Goal: Book appointment/travel/reservation

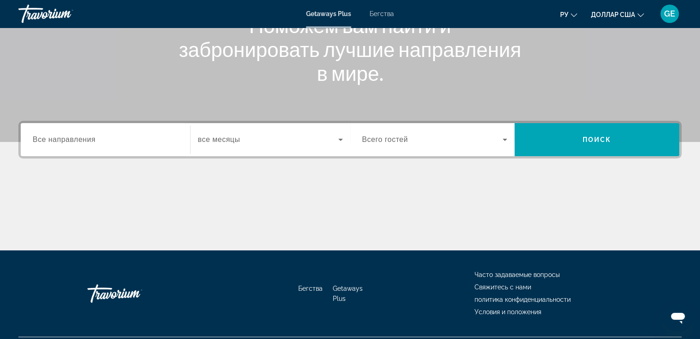
scroll to position [158, 0]
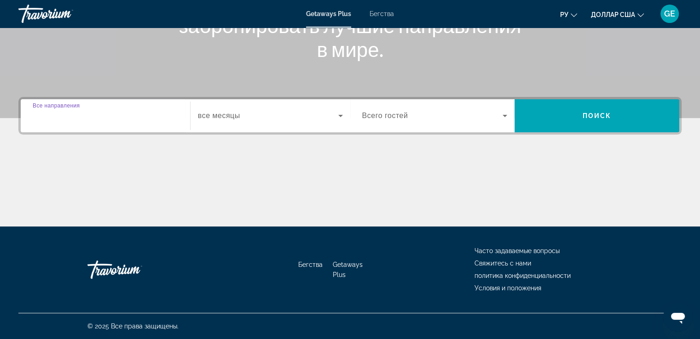
click at [112, 117] on input "Destination Все направления" at bounding box center [105, 116] width 145 height 11
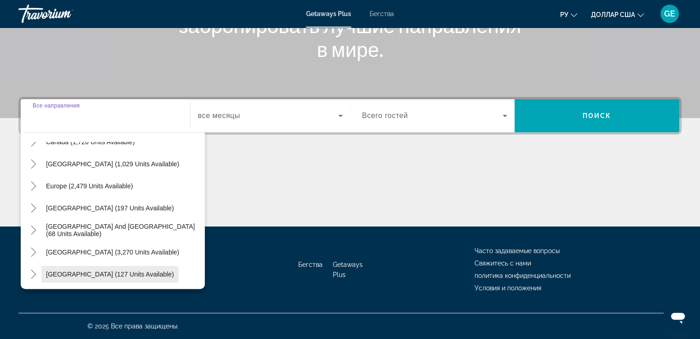
scroll to position [92, 0]
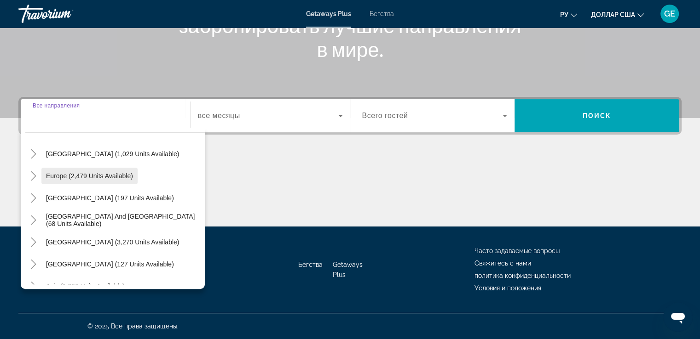
click at [94, 183] on span "Виджет поиска" at bounding box center [89, 176] width 96 height 22
type input "**********"
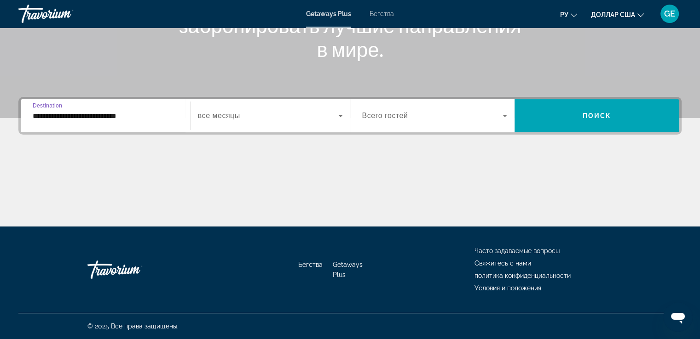
click at [502, 114] on icon "Виджет поиска" at bounding box center [504, 115] width 11 height 11
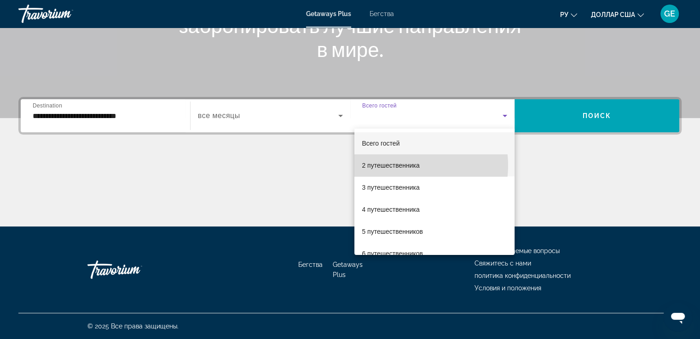
click at [403, 166] on font "2 путешественника" at bounding box center [390, 165] width 57 height 7
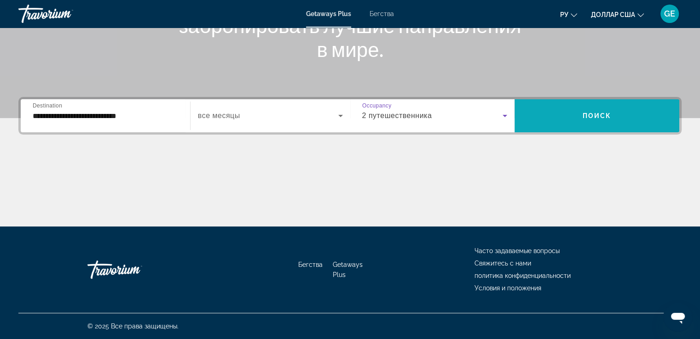
click at [570, 110] on span "Виджет поиска" at bounding box center [596, 116] width 165 height 22
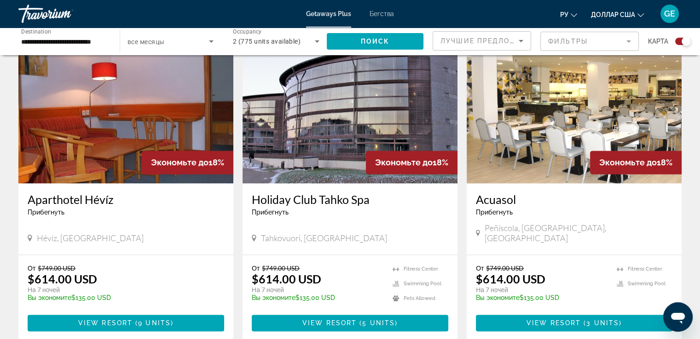
scroll to position [1334, 0]
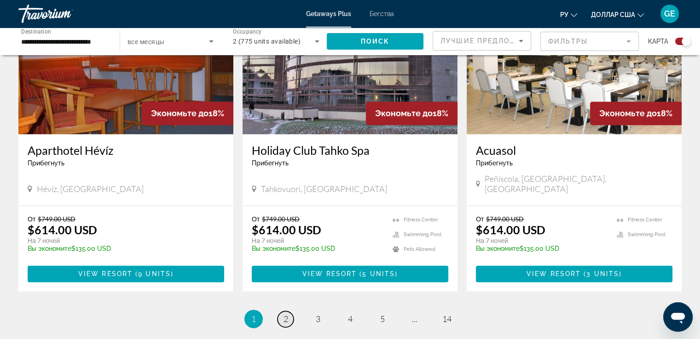
click at [286, 314] on span "2" at bounding box center [285, 319] width 5 height 10
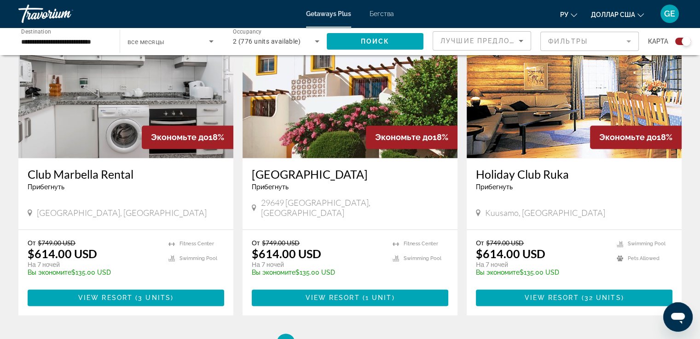
scroll to position [1426, 0]
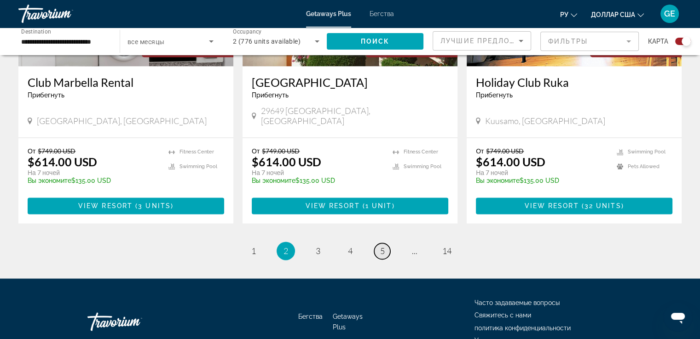
click at [381, 243] on link "page 5" at bounding box center [382, 251] width 16 height 16
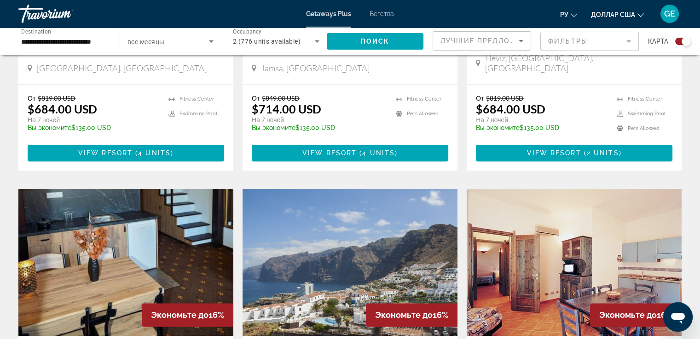
scroll to position [1254, 0]
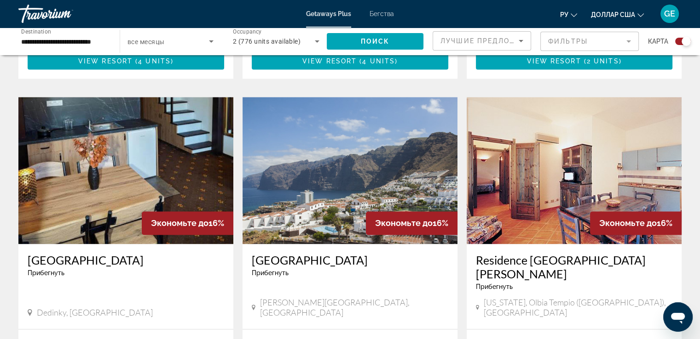
click at [677, 16] on div "GE" at bounding box center [669, 14] width 18 height 18
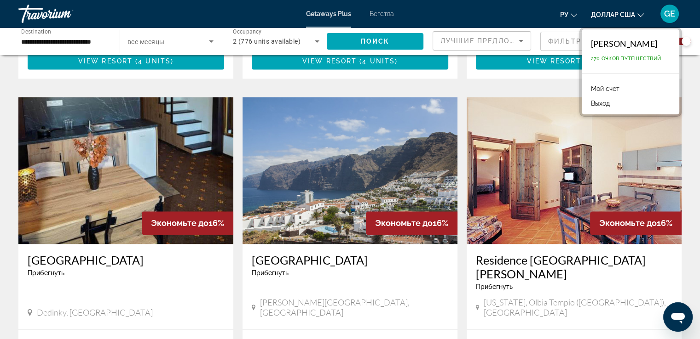
click at [630, 53] on div "[PERSON_NAME] 270 очков путешествий" at bounding box center [630, 51] width 98 height 44
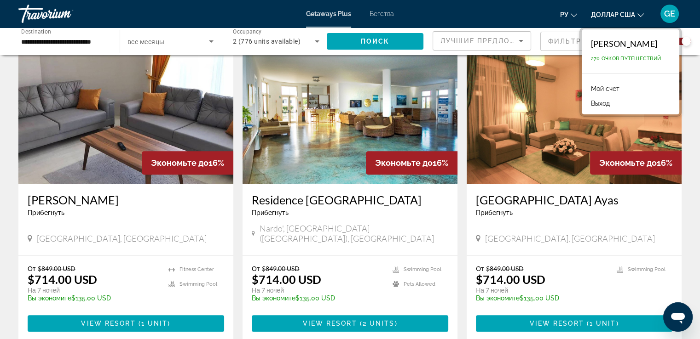
scroll to position [380, 0]
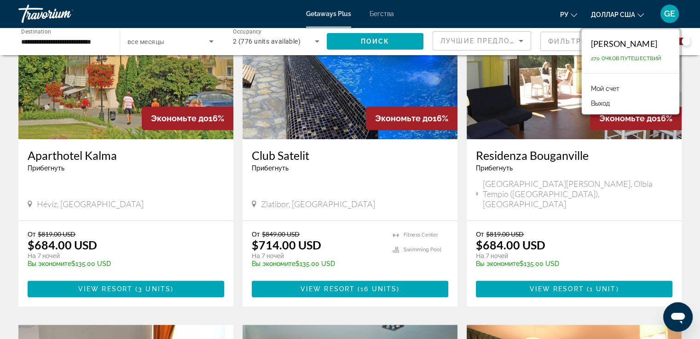
click at [375, 13] on font "Бегства" at bounding box center [381, 13] width 24 height 7
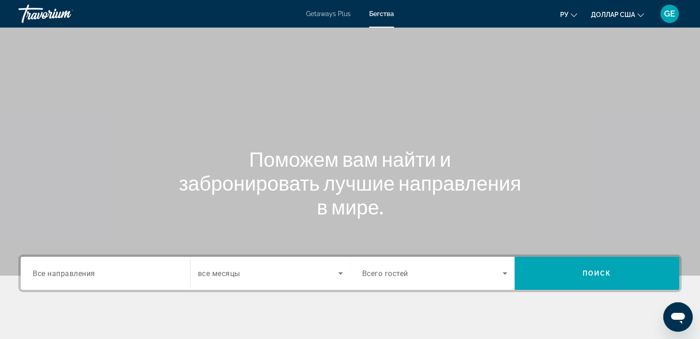
click at [672, 17] on font "GE" at bounding box center [669, 14] width 11 height 10
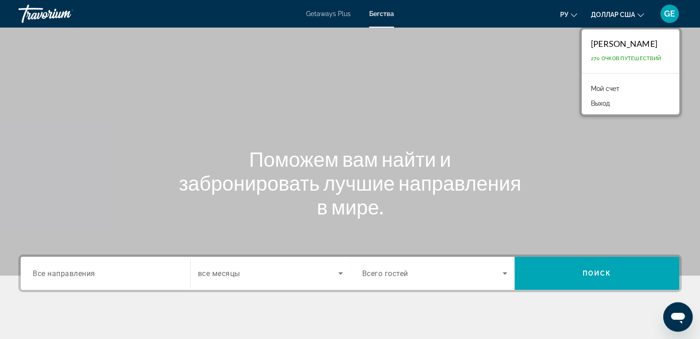
click at [625, 13] on font "доллар США" at bounding box center [613, 14] width 44 height 7
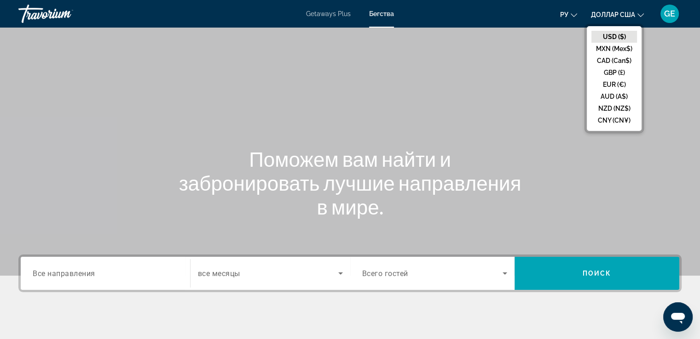
click at [625, 13] on font "доллар США" at bounding box center [613, 14] width 44 height 7
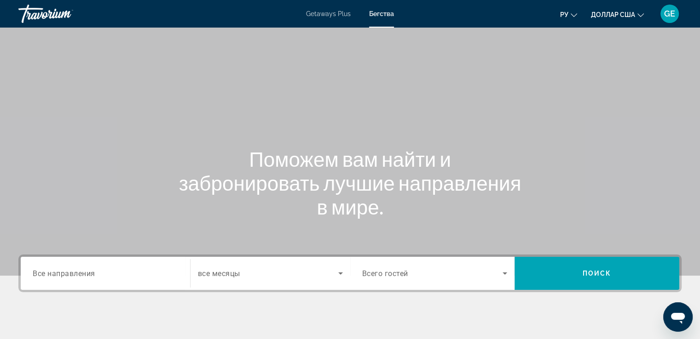
click at [571, 13] on icon "Изменить язык" at bounding box center [573, 15] width 6 height 6
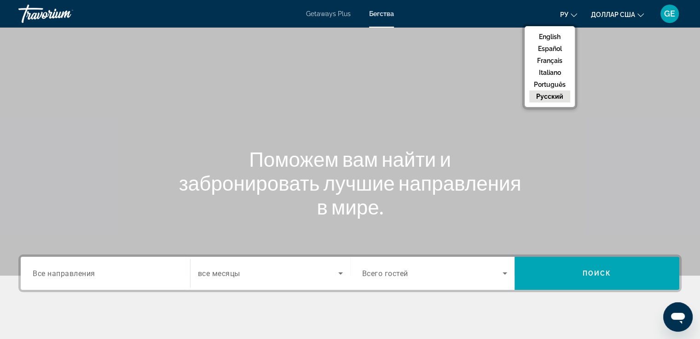
click at [557, 97] on button "русский" at bounding box center [549, 97] width 41 height 12
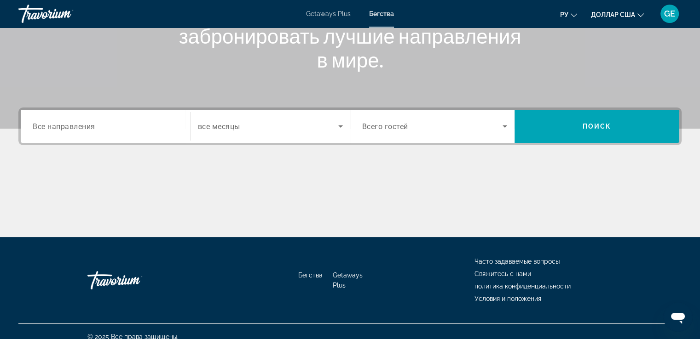
scroll to position [158, 0]
